Goal: Information Seeking & Learning: Learn about a topic

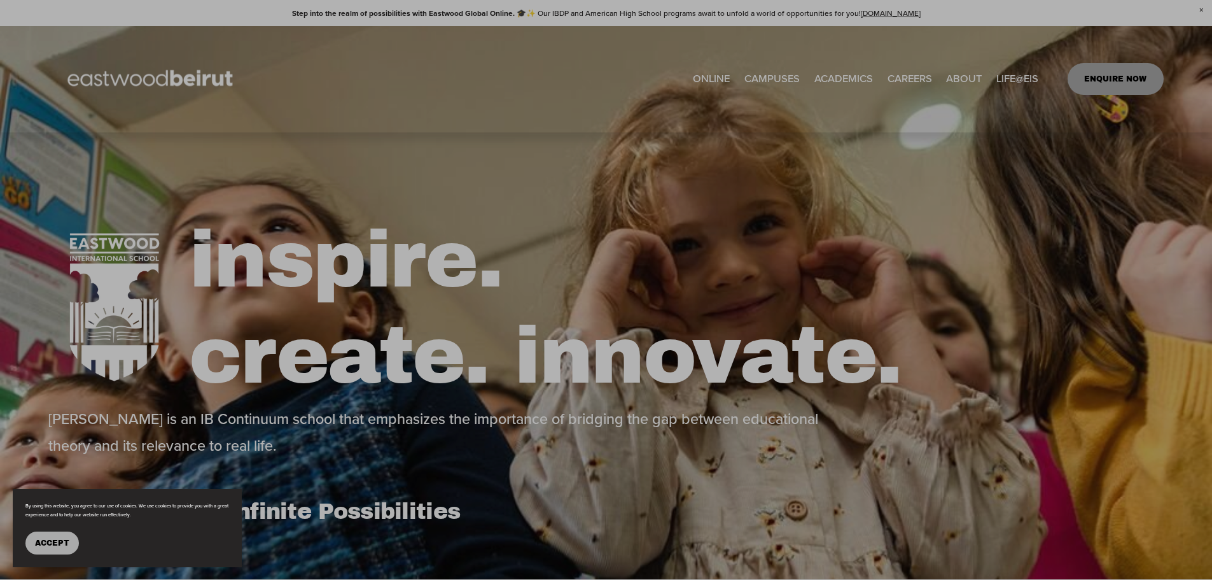
click at [857, 76] on div at bounding box center [606, 290] width 1212 height 580
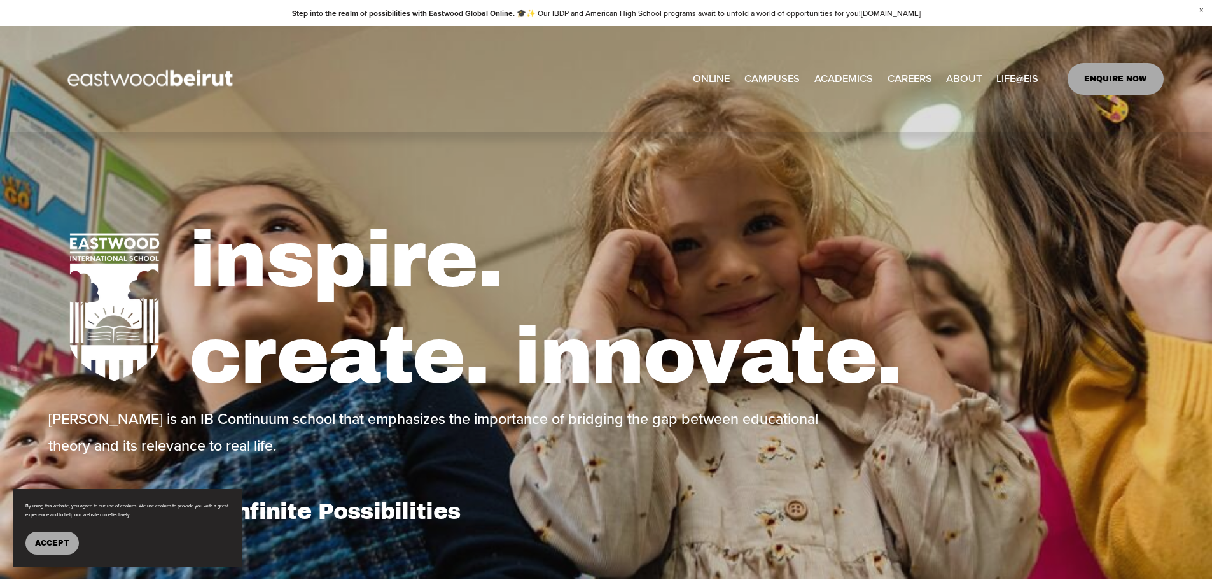
click at [0, 0] on span "Mindfulness Program" at bounding box center [0, 0] width 0 height 0
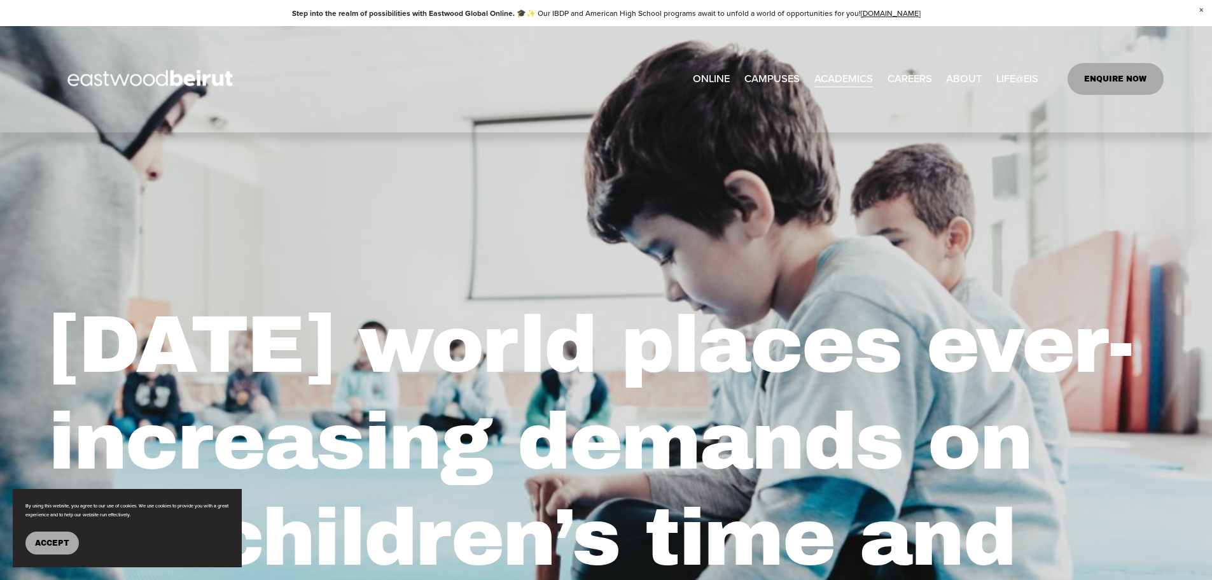
click at [0, 0] on span "[GEOGRAPHIC_DATA]" at bounding box center [0, 0] width 0 height 0
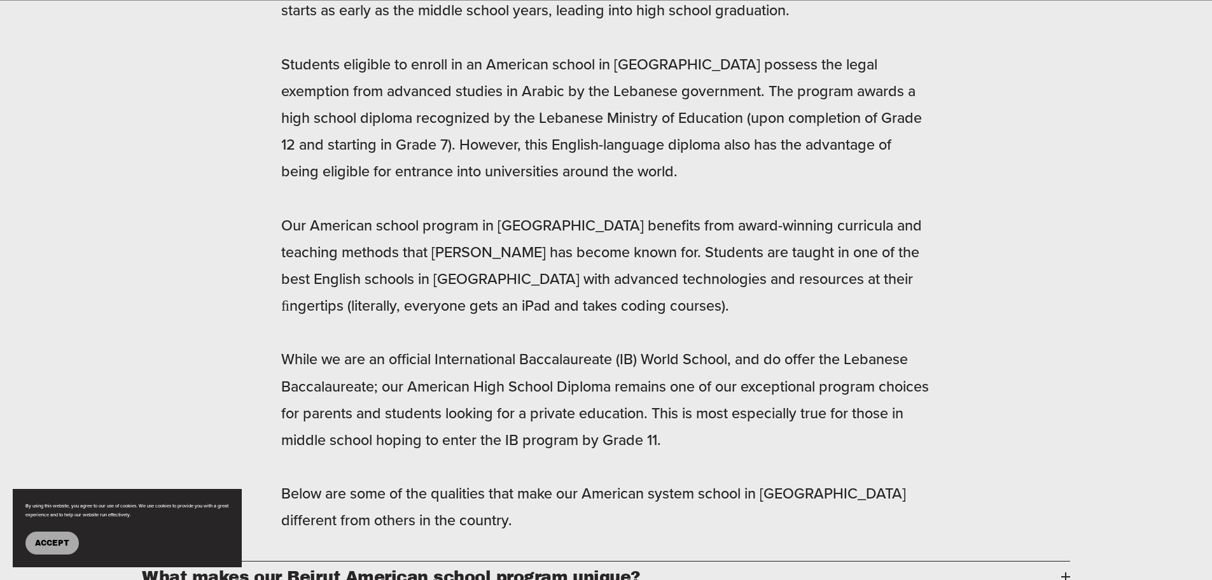
scroll to position [1273, 0]
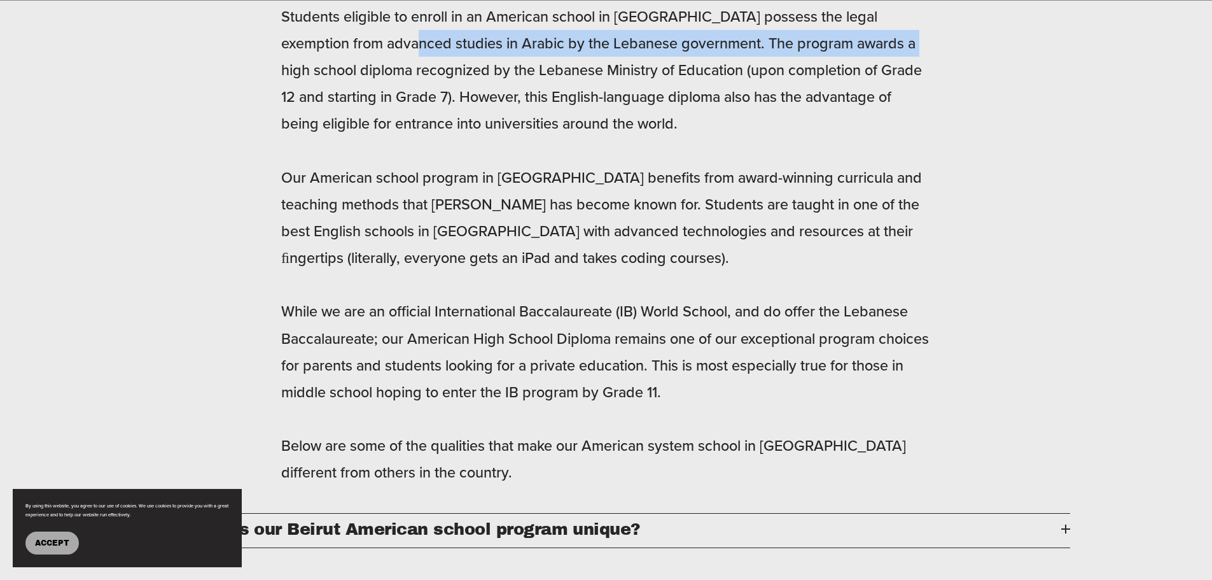
drag, startPoint x: 386, startPoint y: 54, endPoint x: 888, endPoint y: 61, distance: 501.5
click at [888, 61] on p "Eastwood International school in Lebanon offers an American High School Diploma…" at bounding box center [606, 191] width 650 height 591
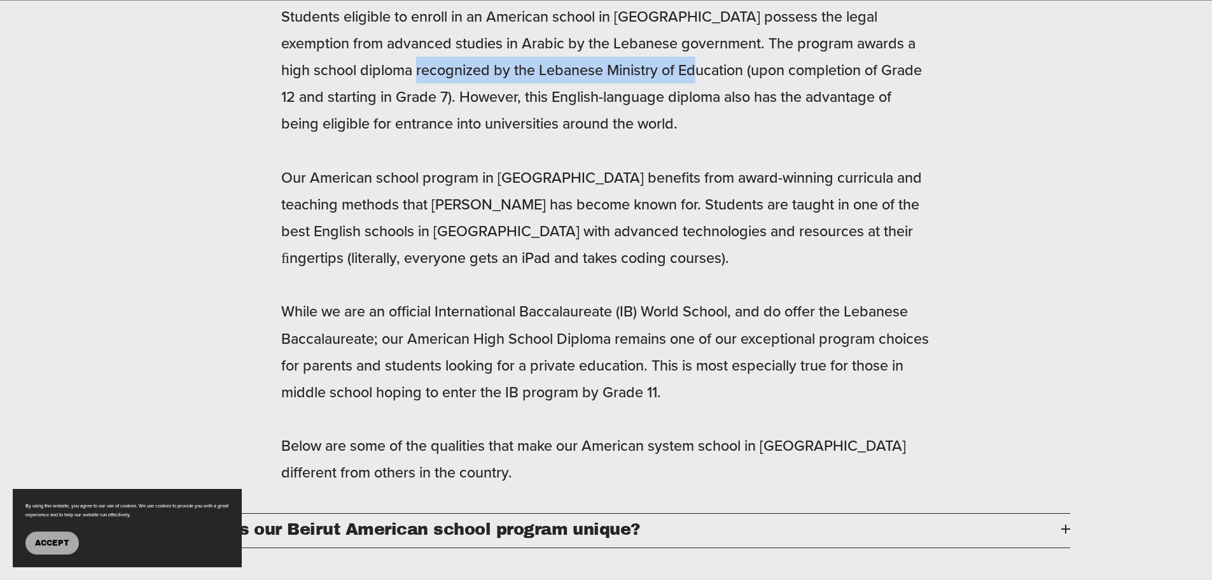
drag, startPoint x: 420, startPoint y: 88, endPoint x: 689, endPoint y: 87, distance: 268.5
click at [689, 87] on p "Eastwood International school in Lebanon offers an American High School Diploma…" at bounding box center [606, 191] width 650 height 591
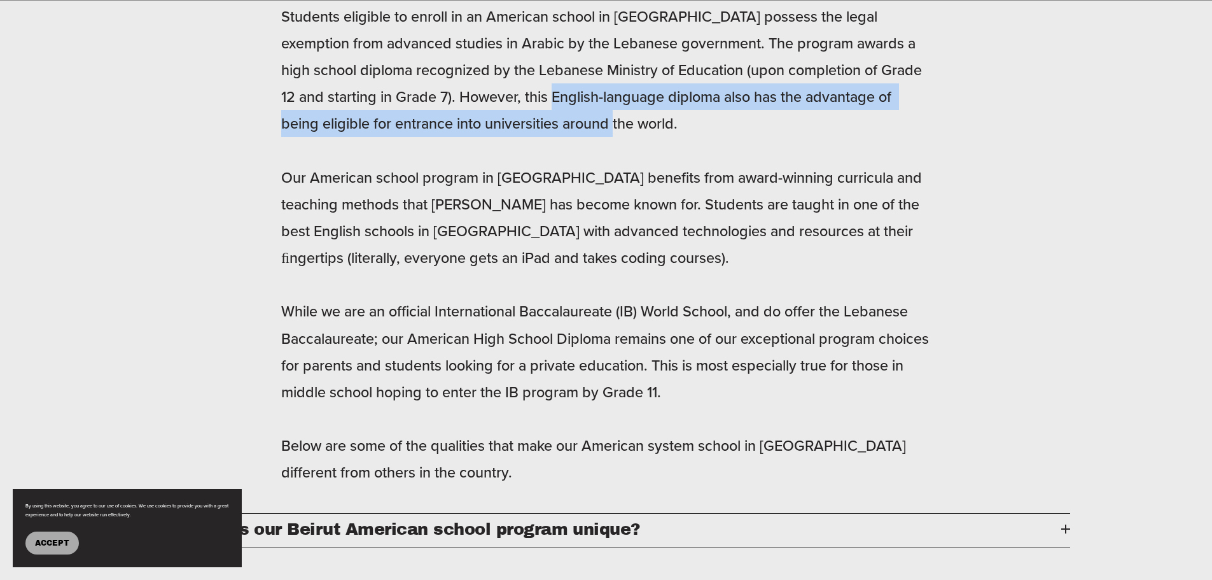
drag, startPoint x: 568, startPoint y: 112, endPoint x: 729, endPoint y: 127, distance: 161.7
click at [729, 127] on p "Eastwood International school in Lebanon offers an American High School Diploma…" at bounding box center [606, 191] width 650 height 591
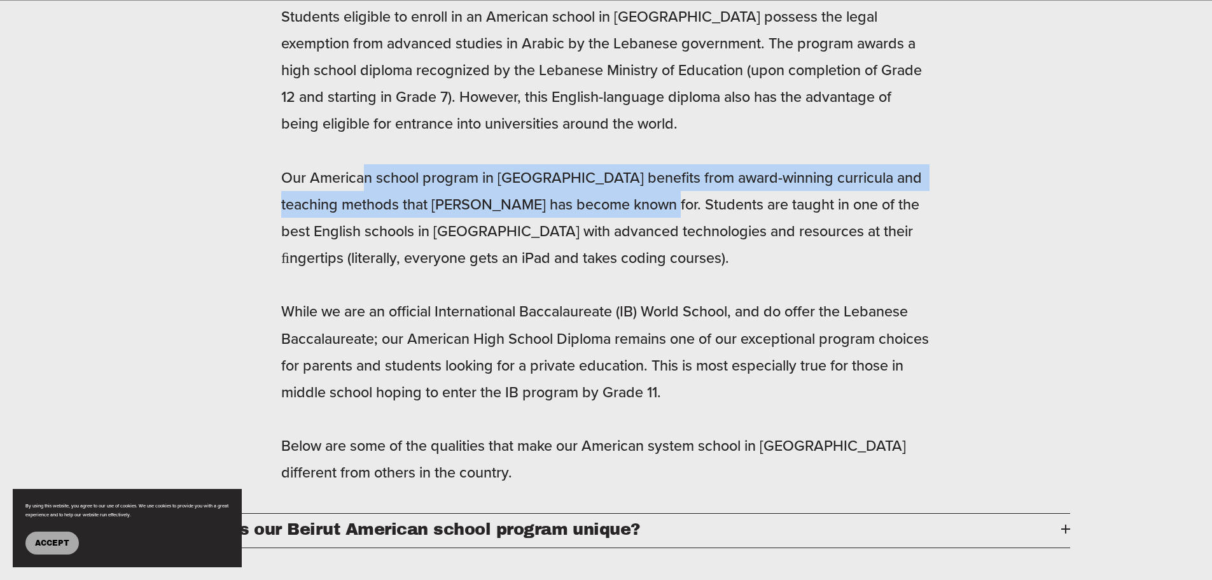
drag, startPoint x: 368, startPoint y: 192, endPoint x: 668, endPoint y: 221, distance: 301.7
click at [667, 227] on p "Eastwood International school in Lebanon offers an American High School Diploma…" at bounding box center [606, 191] width 650 height 591
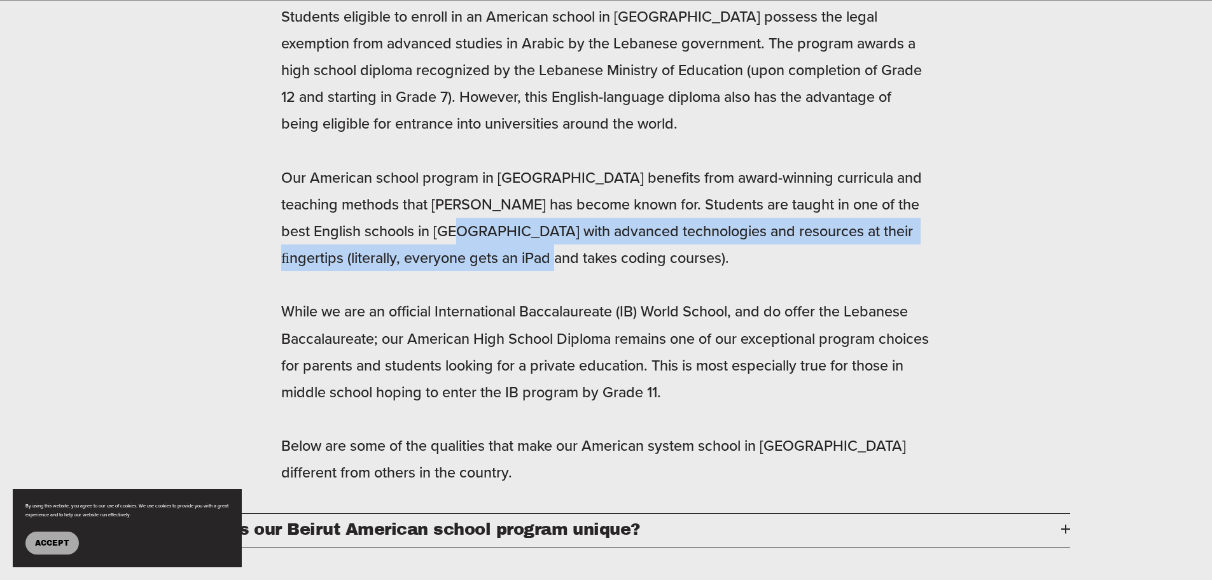
drag, startPoint x: 477, startPoint y: 251, endPoint x: 620, endPoint y: 266, distance: 143.9
click at [620, 266] on p "Eastwood International school in Lebanon offers an American High School Diploma…" at bounding box center [606, 191] width 650 height 591
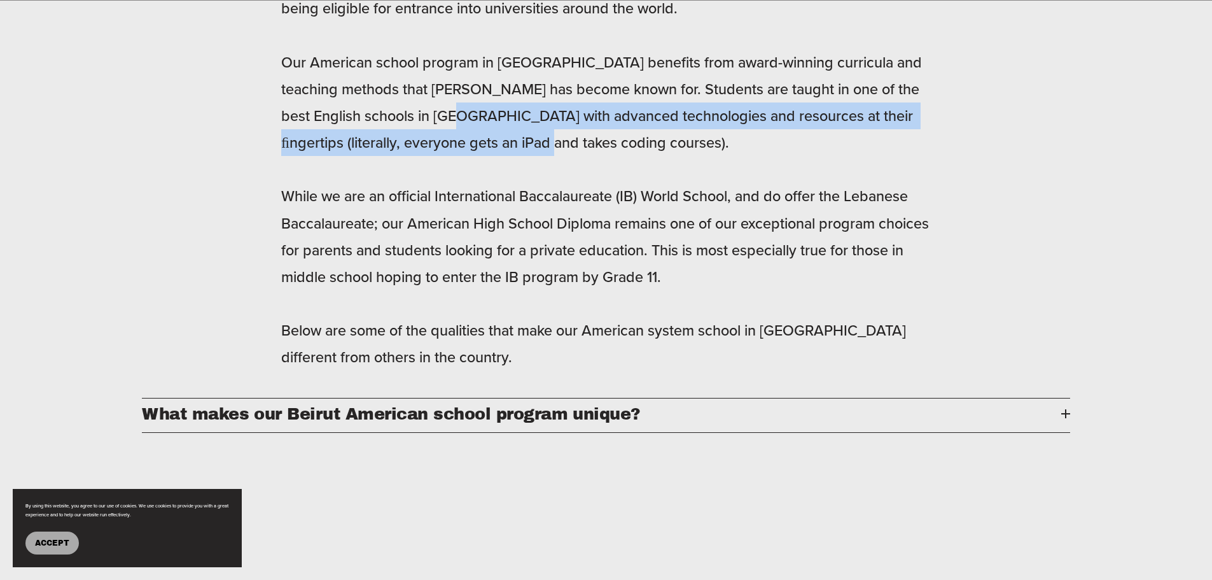
scroll to position [1400, 0]
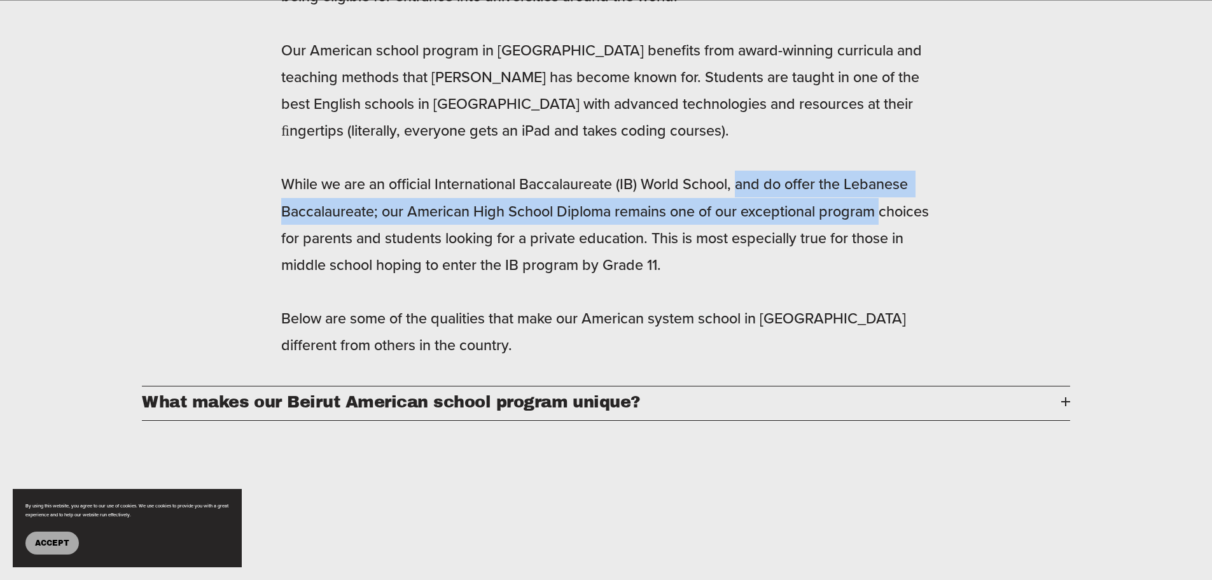
drag, startPoint x: 745, startPoint y: 197, endPoint x: 900, endPoint y: 212, distance: 156.0
click at [900, 212] on p "Eastwood International school in Lebanon offers an American High School Diploma…" at bounding box center [606, 63] width 650 height 591
click at [901, 212] on p "Eastwood International school in Lebanon offers an American High School Diploma…" at bounding box center [606, 63] width 650 height 591
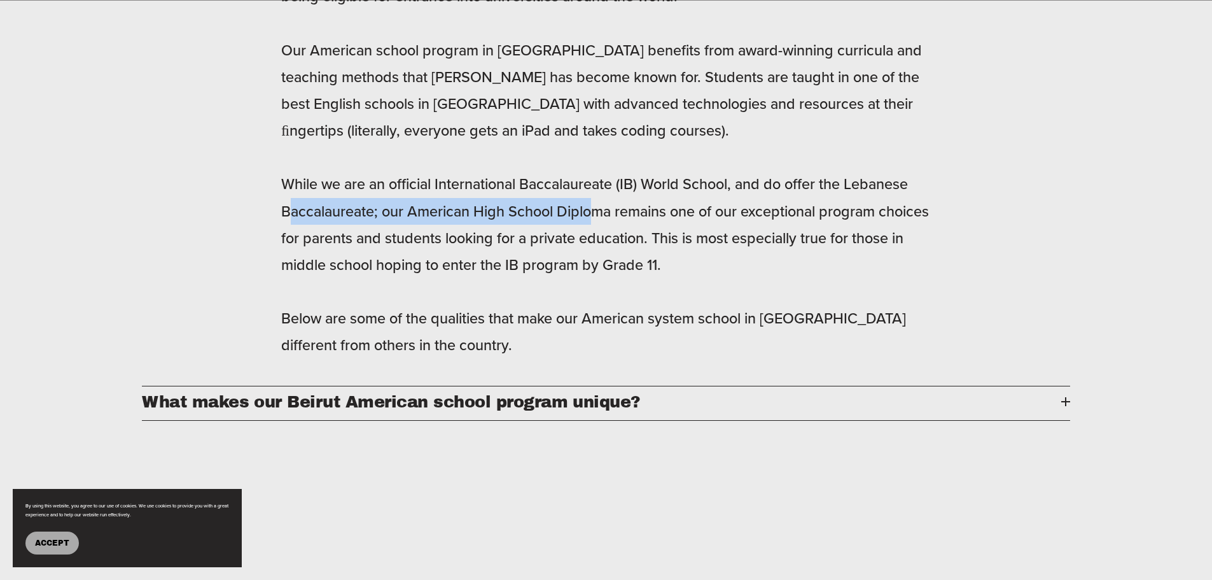
drag, startPoint x: 300, startPoint y: 227, endPoint x: 599, endPoint y: 234, distance: 298.5
click at [599, 234] on p "Eastwood International school in Lebanon offers an American High School Diploma…" at bounding box center [606, 63] width 650 height 591
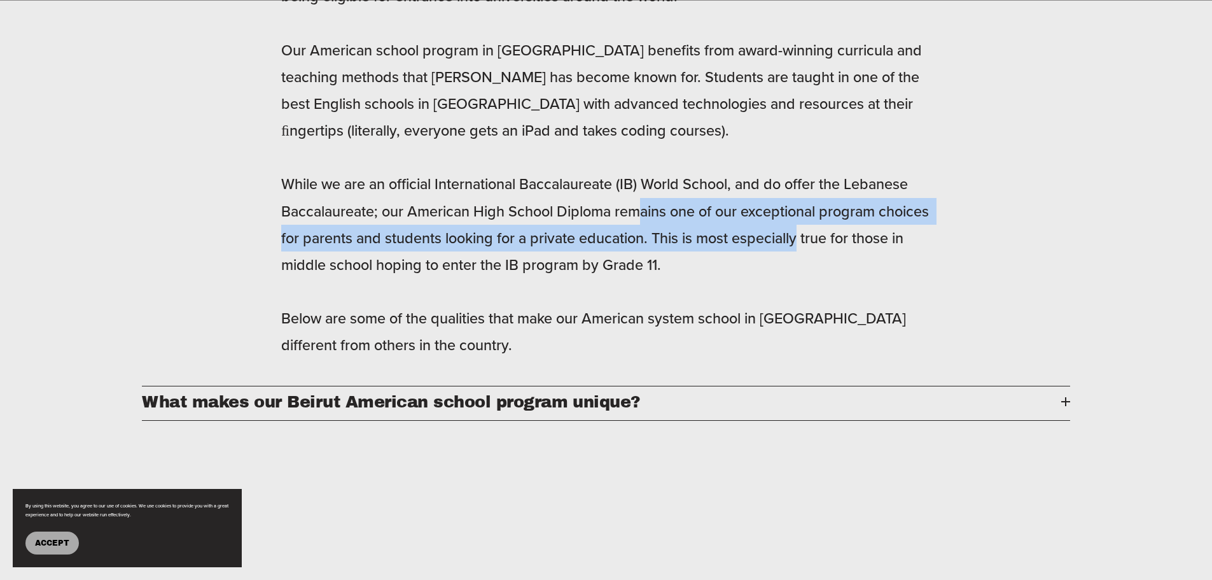
drag, startPoint x: 657, startPoint y: 226, endPoint x: 858, endPoint y: 259, distance: 203.8
click at [858, 259] on p "Eastwood International school in Lebanon offers an American High School Diploma…" at bounding box center [606, 63] width 650 height 591
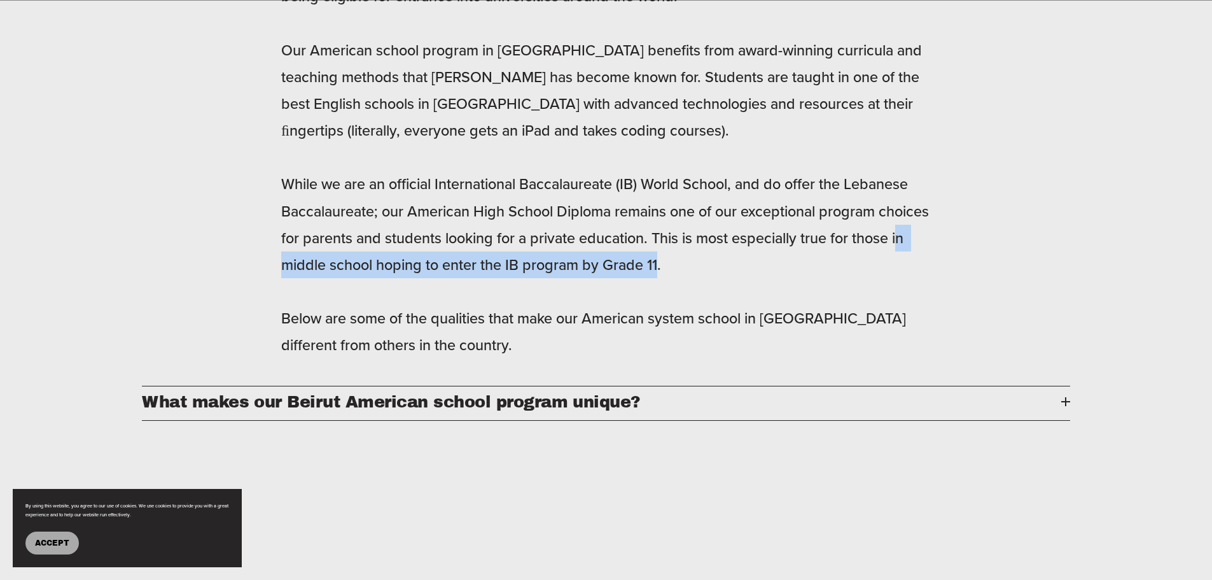
drag, startPoint x: 325, startPoint y: 277, endPoint x: 718, endPoint y: 283, distance: 392.7
click at [718, 283] on p "Eastwood International school in Lebanon offers an American High School Diploma…" at bounding box center [606, 63] width 650 height 591
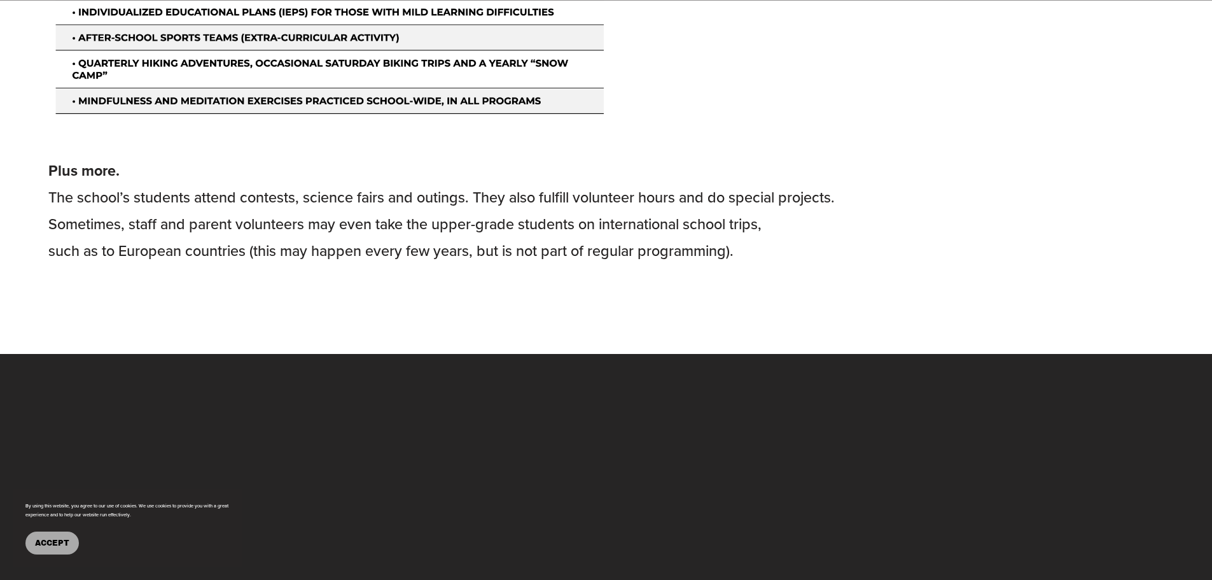
scroll to position [2800, 0]
